Goal: Task Accomplishment & Management: Use online tool/utility

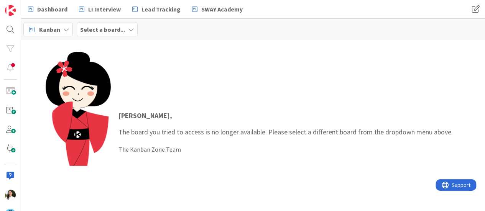
click at [110, 27] on b "Select a board..." at bounding box center [102, 30] width 45 height 8
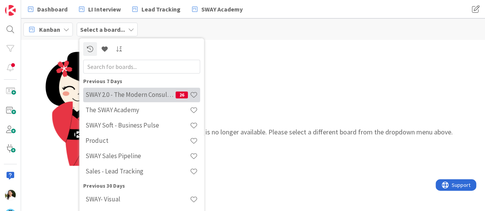
click at [105, 92] on h4 "SWAY 2.0 - The Modern Consulting Blueprint" at bounding box center [130, 95] width 90 height 8
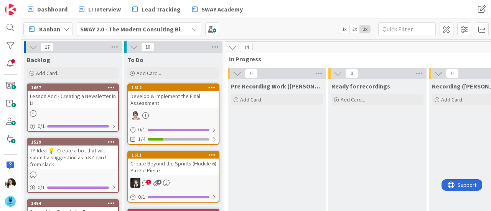
click at [189, 30] on div "SWAY 2.0 - The Modern Consulting Blueprint" at bounding box center [139, 29] width 125 height 14
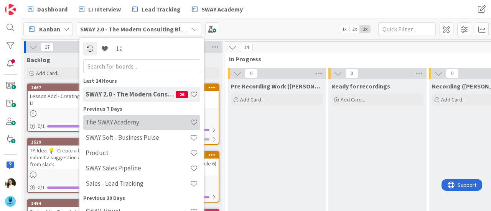
click at [141, 125] on h4 "The SWAY Academy" at bounding box center [137, 122] width 104 height 8
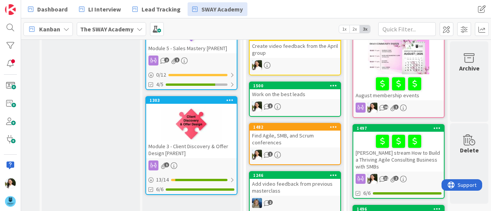
scroll to position [200, 191]
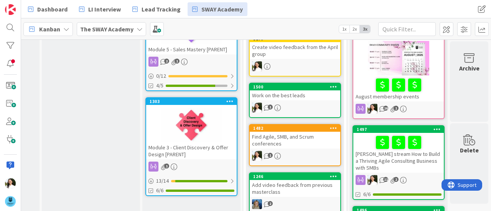
click at [357, 85] on div at bounding box center [398, 85] width 86 height 16
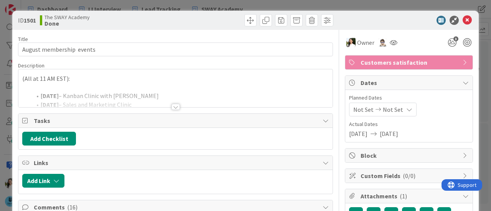
click at [171, 104] on div at bounding box center [175, 107] width 8 height 6
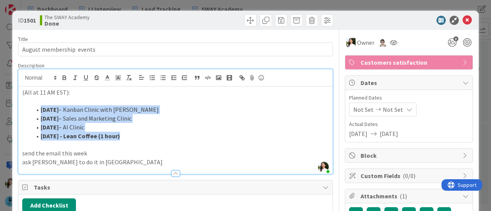
drag, startPoint x: 132, startPoint y: 138, endPoint x: 39, endPoint y: 107, distance: 97.7
click at [39, 107] on ol "[DATE] – Kanban Clinic with [PERSON_NAME] [DATE] – Sales and Marketing Clinic […" at bounding box center [175, 122] width 306 height 35
click at [130, 138] on li "[DATE] - Lean Coffee (1 hour)" at bounding box center [179, 136] width 297 height 9
drag, startPoint x: 130, startPoint y: 138, endPoint x: 20, endPoint y: 88, distance: 121.4
click at [20, 88] on div "(All at 11 AM EST): [DATE] – Kanban Clinic with [PERSON_NAME] [DATE] – Sales an…" at bounding box center [175, 130] width 314 height 87
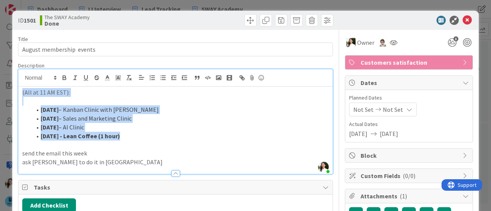
copy div "(All at 11 AM EST): [DATE] – Kanban Clinic with [PERSON_NAME] [DATE] – Sales an…"
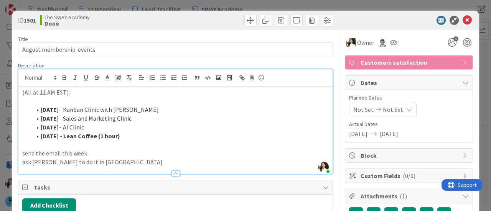
click at [0, 55] on div "ID 1501 The SWAY Academy Done Title 26 / 128 August membership events Descripti…" at bounding box center [245, 105] width 491 height 211
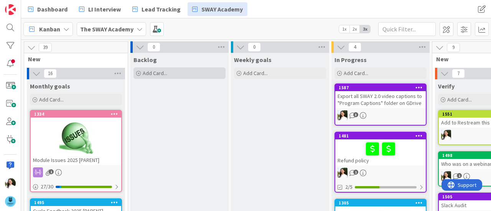
click at [158, 75] on span "Add Card..." at bounding box center [155, 73] width 25 height 7
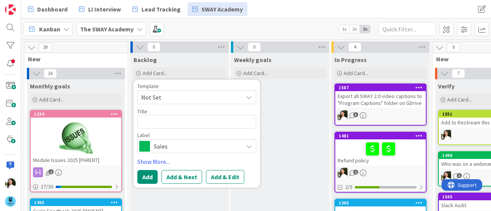
type textarea "x"
type textarea "S"
type textarea "x"
type textarea "Se"
type textarea "x"
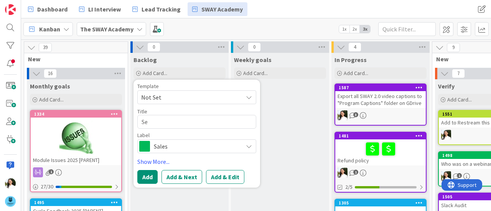
type textarea "Sep"
type textarea "x"
type textarea "Sept"
type textarea "x"
type textarea "Sept"
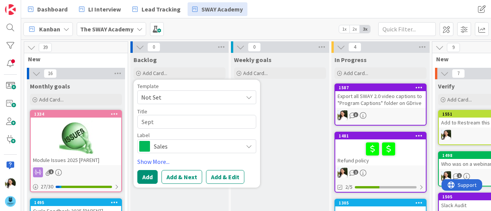
type textarea "x"
type textarea "Sept e"
type textarea "x"
type textarea "Sept ev"
type textarea "x"
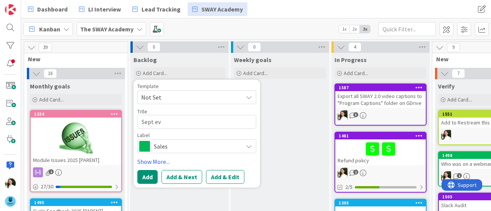
type textarea "Sept eve"
type textarea "x"
type textarea "Sept even"
type textarea "x"
type textarea "Sept event"
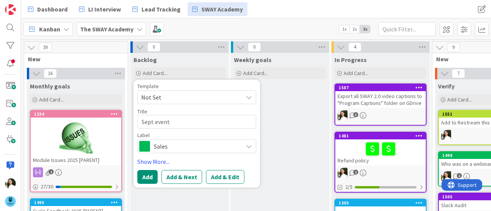
type textarea "x"
type textarea "Sept events"
click at [168, 143] on span "Sales" at bounding box center [196, 146] width 85 height 11
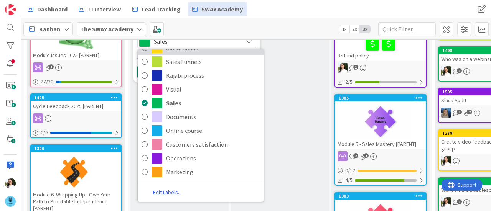
scroll to position [106, 0]
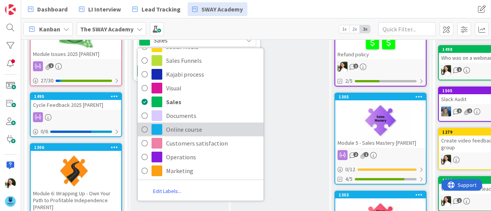
click at [179, 127] on span "Online course" at bounding box center [213, 129] width 94 height 11
type textarea "x"
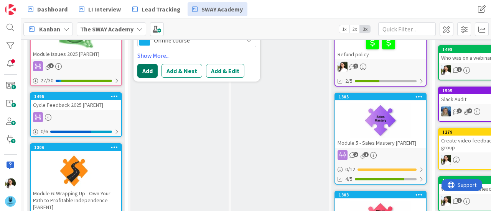
click at [154, 67] on button "Add" at bounding box center [147, 71] width 20 height 14
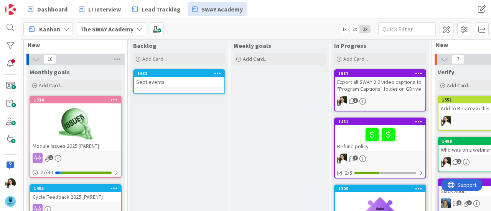
scroll to position [14, 0]
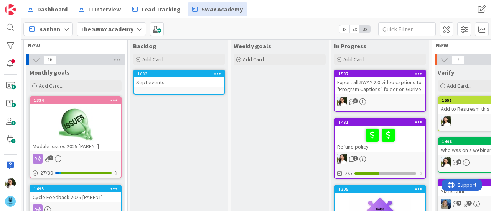
click at [177, 84] on div "Sept events" at bounding box center [179, 82] width 90 height 10
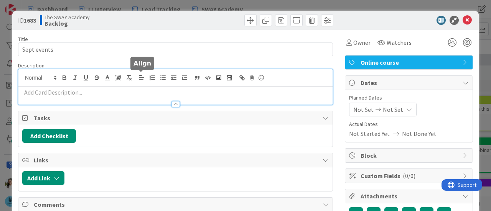
click at [143, 72] on div at bounding box center [175, 86] width 314 height 35
